Goal: Task Accomplishment & Management: Complete application form

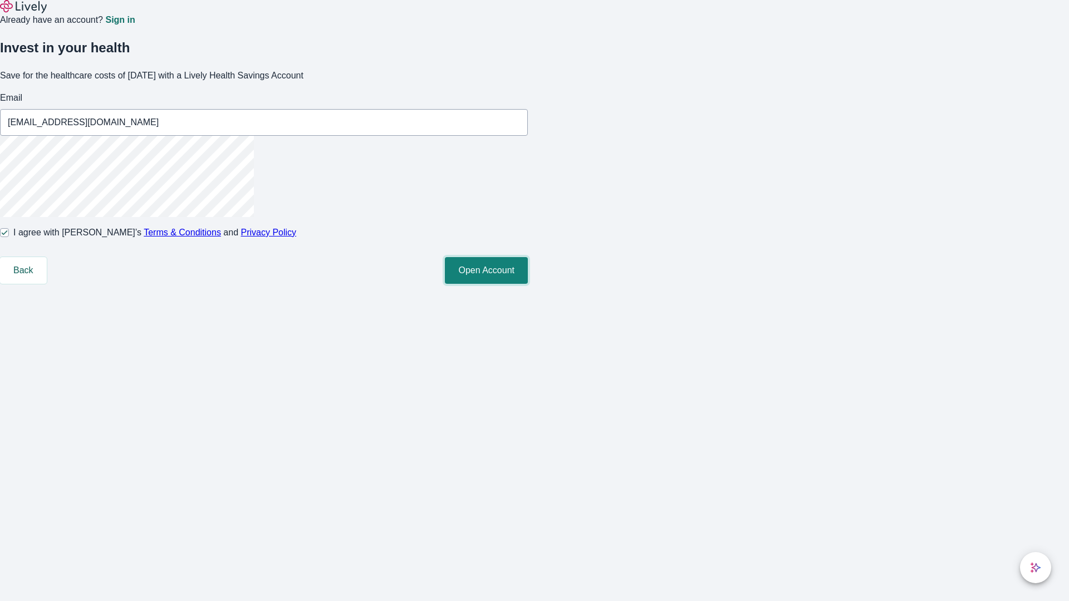
click at [528, 284] on button "Open Account" at bounding box center [486, 270] width 83 height 27
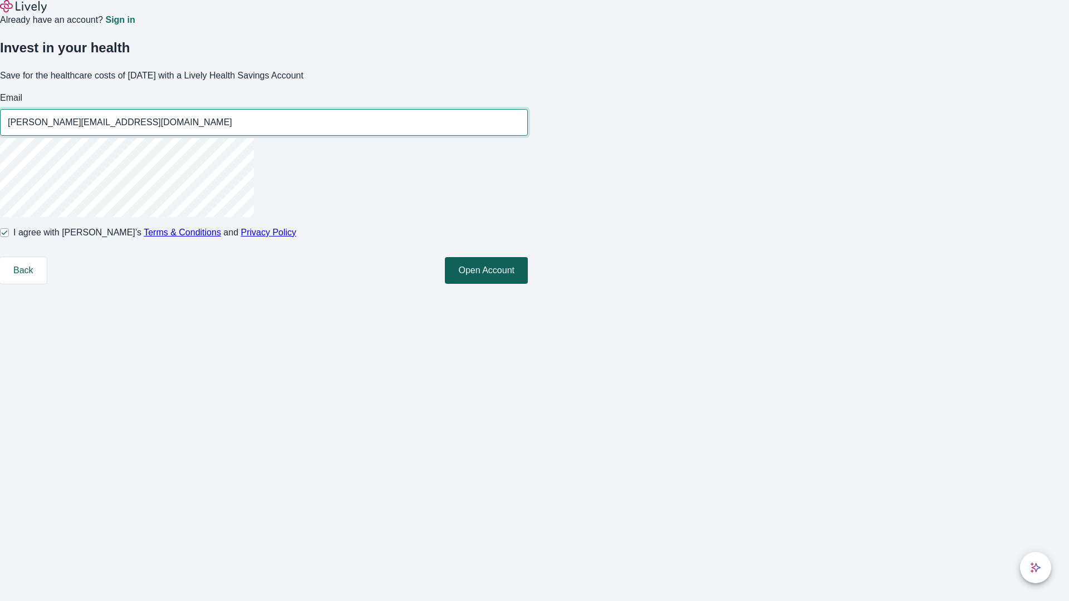
type input "[PERSON_NAME][EMAIL_ADDRESS][DOMAIN_NAME]"
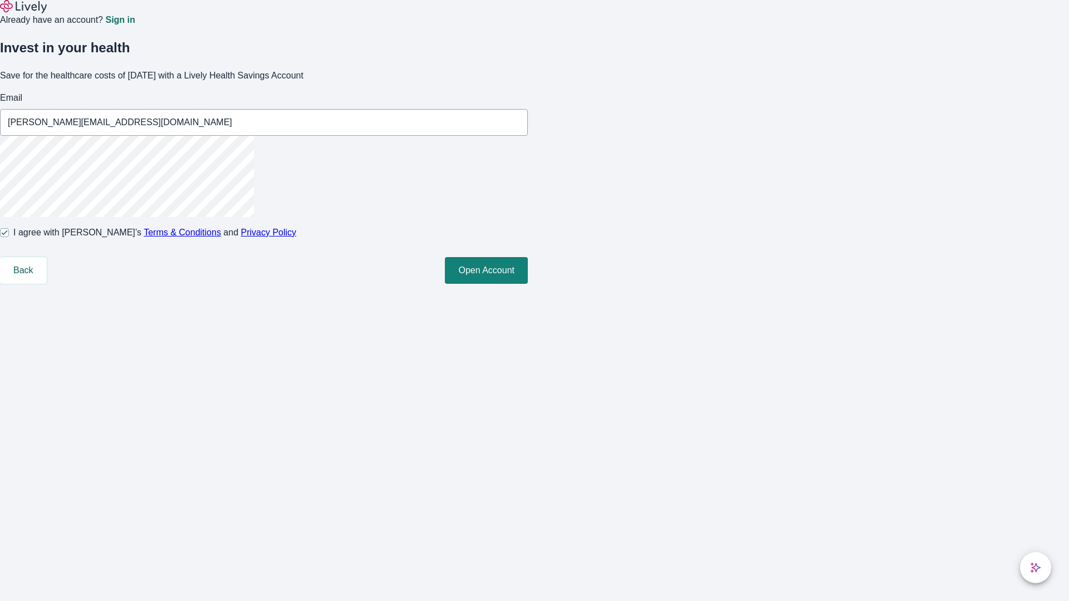
click at [9, 237] on input "I agree with Lively’s Terms & Conditions and Privacy Policy" at bounding box center [4, 232] width 9 height 9
checkbox input "false"
type input "[EMAIL_ADDRESS][DOMAIN_NAME]"
click at [9, 237] on input "I agree with Lively’s Terms & Conditions and Privacy Policy" at bounding box center [4, 232] width 9 height 9
checkbox input "true"
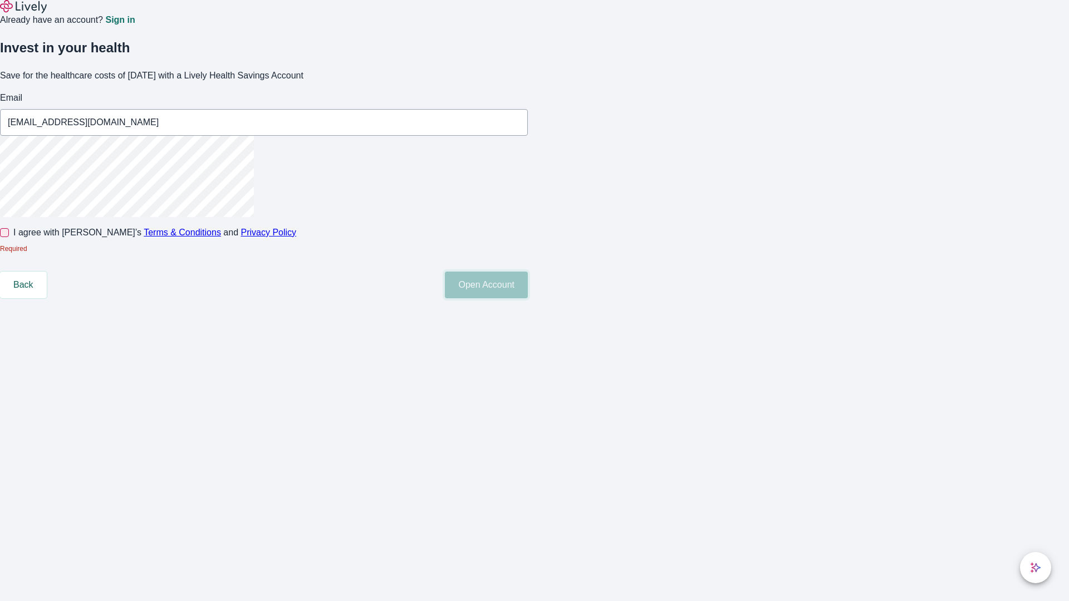
click at [528, 298] on button "Open Account" at bounding box center [486, 285] width 83 height 27
